Goal: Find specific page/section: Find specific page/section

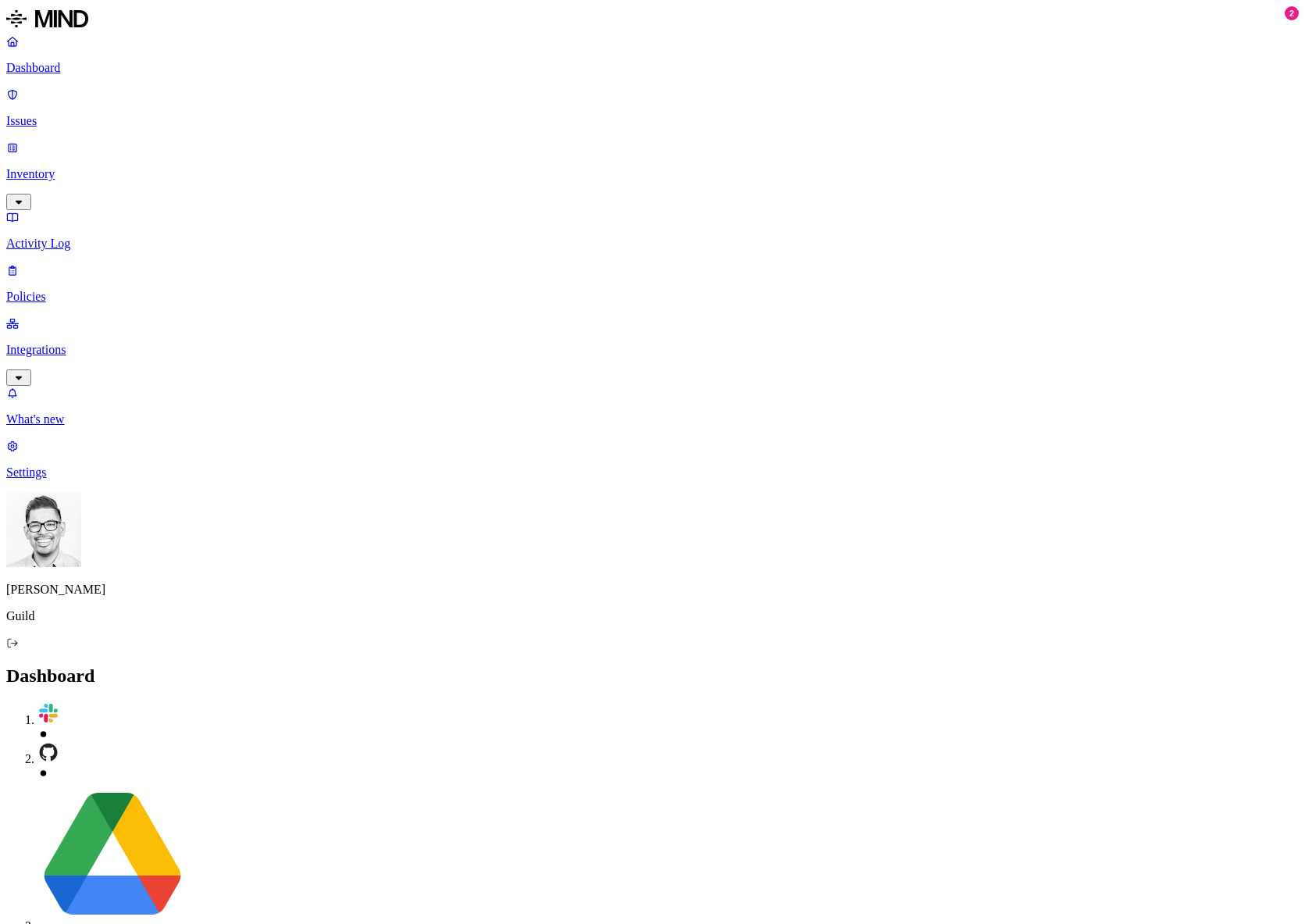
click at [88, 167] on p "Inventory" at bounding box center [652, 173] width 1292 height 14
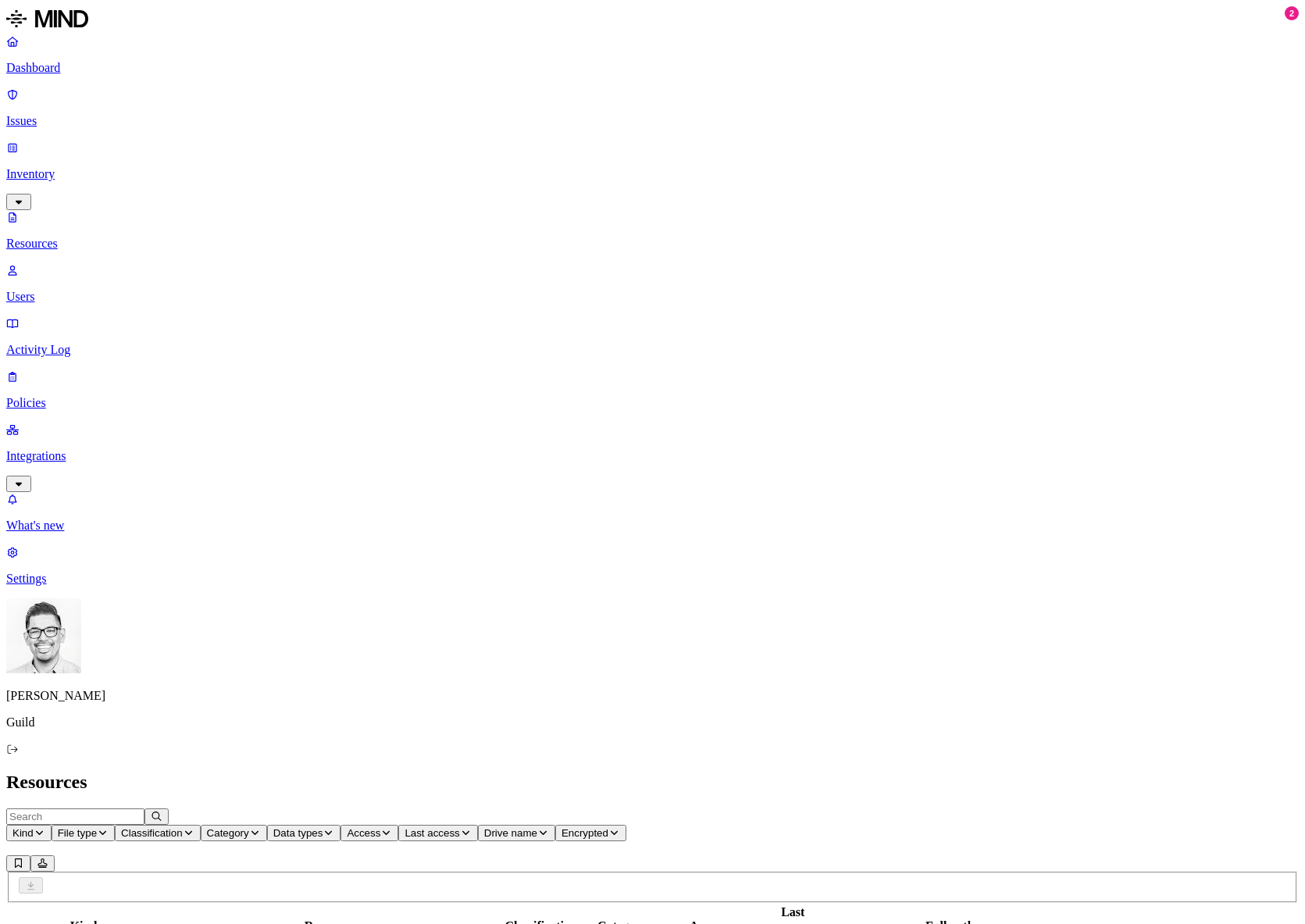
click at [70, 289] on p "Users" at bounding box center [652, 296] width 1292 height 14
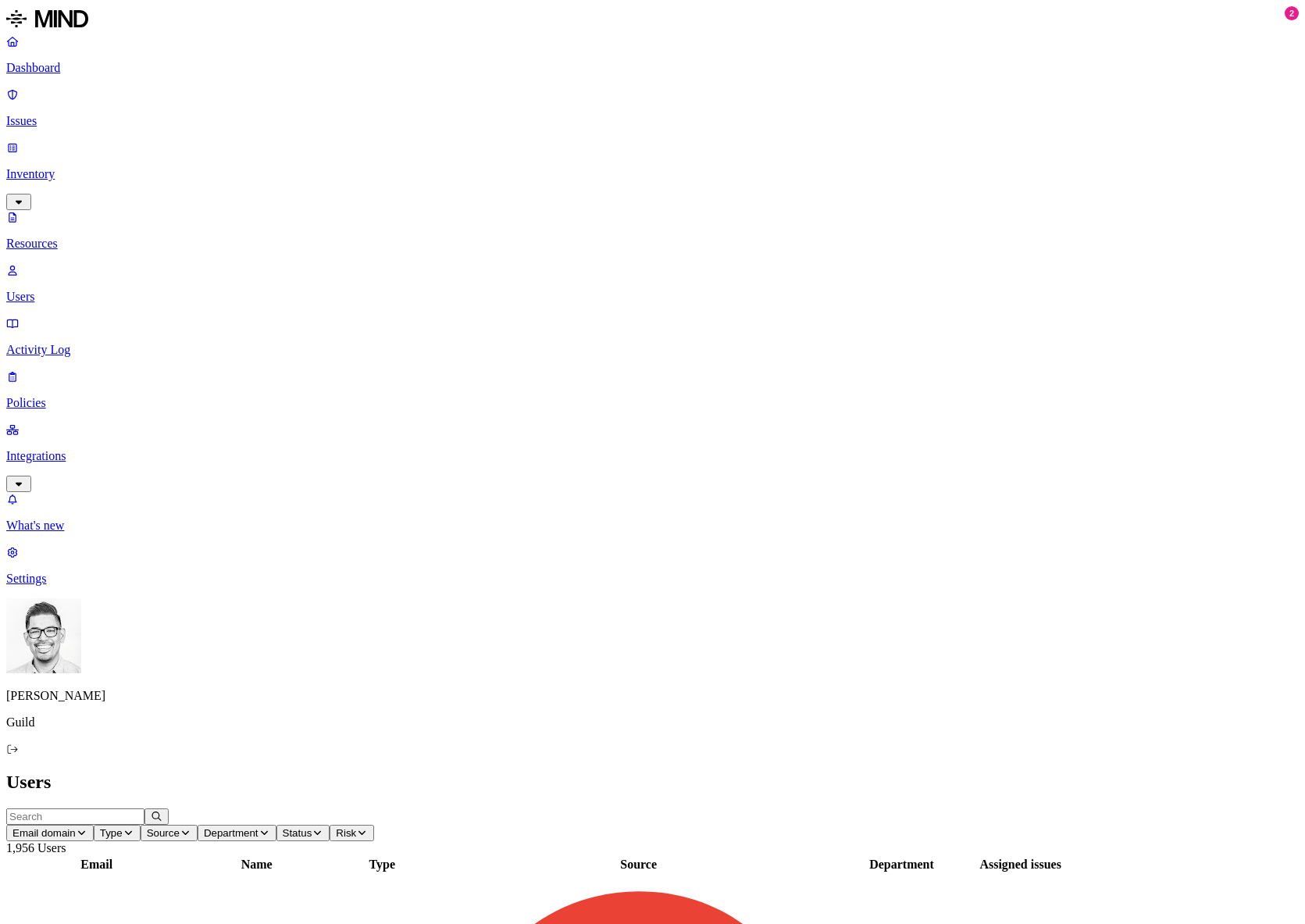
click at [145, 808] on input "text" at bounding box center [74, 816] width 138 height 16
type input "[PERSON_NAME]"
drag, startPoint x: 1233, startPoint y: 134, endPoint x: 1068, endPoint y: 118, distance: 165.8
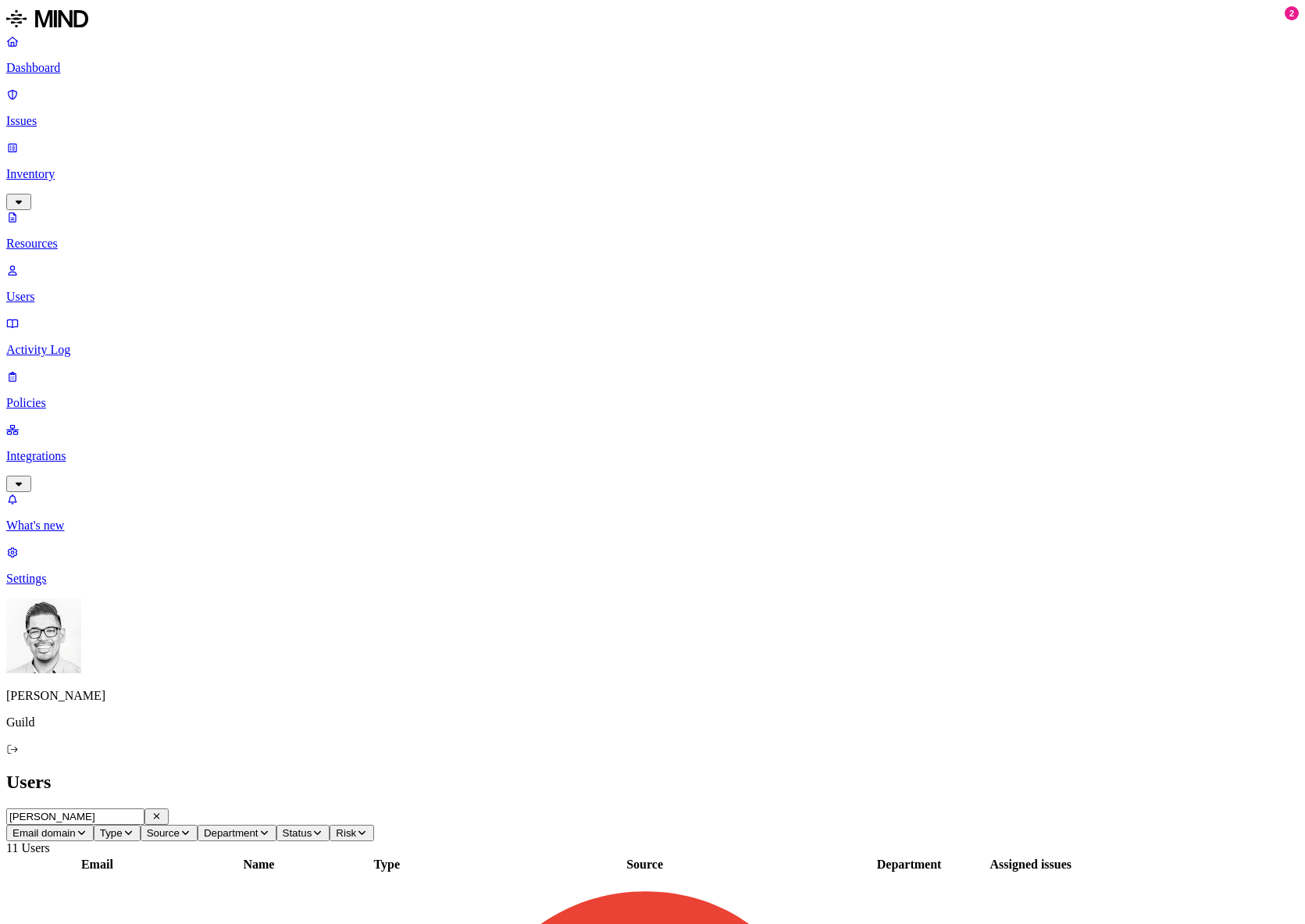
drag, startPoint x: 1130, startPoint y: 193, endPoint x: 1067, endPoint y: 164, distance: 69.4
